Goal: Information Seeking & Learning: Learn about a topic

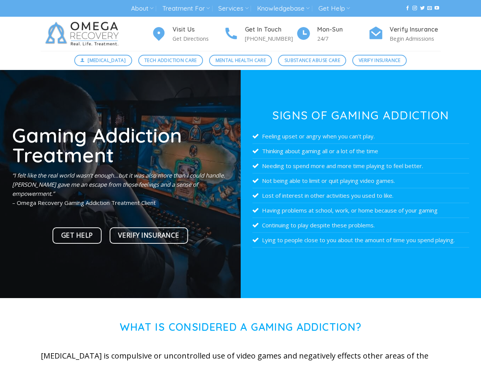
click at [142, 8] on link "About" at bounding box center [142, 9] width 22 height 14
click at [186, 8] on link "Treatment For" at bounding box center [186, 9] width 48 height 14
click at [234, 8] on link "Services" at bounding box center [233, 9] width 30 height 14
click at [284, 8] on link "Knowledgebase" at bounding box center [283, 9] width 53 height 14
click at [335, 8] on link "Get Help" at bounding box center [334, 9] width 32 height 14
